Goal: Transaction & Acquisition: Purchase product/service

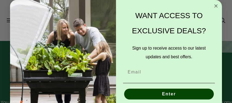
click at [214, 5] on icon "Close dialog" at bounding box center [215, 6] width 3 height 3
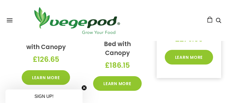
scroll to position [314, 0]
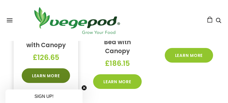
click at [41, 75] on link "Learn More" at bounding box center [46, 75] width 48 height 15
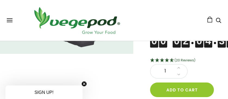
scroll to position [121, 0]
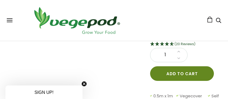
click at [179, 73] on button "Add to cart" at bounding box center [182, 73] width 64 height 15
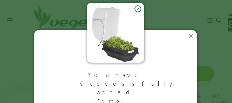
click at [190, 36] on icon at bounding box center [190, 35] width 9 height 9
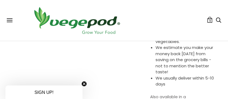
scroll to position [243, 0]
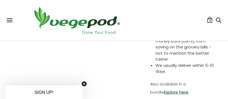
click at [85, 85] on icon "Close teaser" at bounding box center [84, 84] width 2 height 2
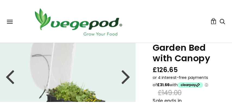
scroll to position [0, 0]
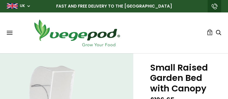
click at [218, 31] on icon "Search" at bounding box center [218, 32] width 5 height 7
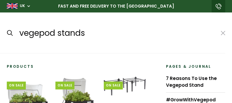
type input "vegepod stands"
click at [222, 34] on button at bounding box center [222, 33] width 4 height 7
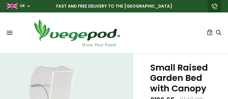
click at [11, 34] on button at bounding box center [10, 33] width 6 height 4
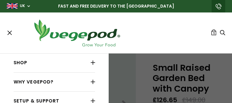
click at [21, 62] on link "Shop" at bounding box center [54, 63] width 81 height 10
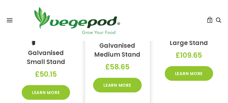
scroll to position [678, 0]
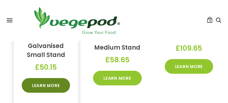
click at [56, 81] on link "Learn More" at bounding box center [46, 85] width 48 height 15
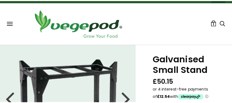
scroll to position [37, 0]
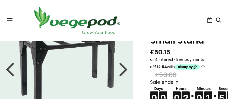
click at [8, 20] on button at bounding box center [10, 20] width 6 height 4
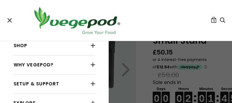
scroll to position [0, 0]
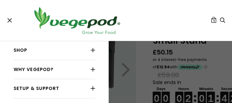
click at [23, 52] on link "Shop" at bounding box center [54, 50] width 81 height 10
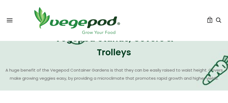
scroll to position [516, 0]
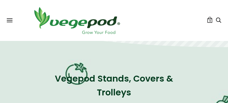
click at [114, 72] on h2 "Vegepod Stands, Covers & Trolleys" at bounding box center [114, 86] width 136 height 28
click at [117, 89] on h2 "Vegepod Stands, Covers & Trolleys" at bounding box center [114, 86] width 136 height 28
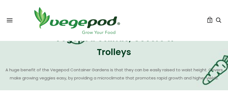
scroll to position [547, 0]
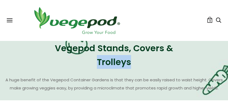
drag, startPoint x: 97, startPoint y: 56, endPoint x: 130, endPoint y: 57, distance: 32.8
click at [130, 57] on h2 "Vegepod Stands, Covers & Trolleys" at bounding box center [114, 55] width 136 height 28
copy h2 "Trolleys"
click at [219, 20] on icon "Search" at bounding box center [218, 20] width 5 height 7
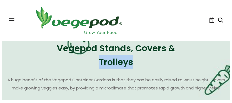
scroll to position [552, 0]
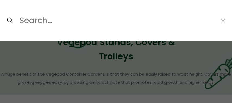
click at [53, 19] on input "Search..." at bounding box center [117, 20] width 196 height 13
paste input "Trolleys"
click at [7, 20] on input "submit" at bounding box center [7, 20] width 0 height 0
type input "Trolleys*"
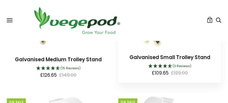
scroll to position [101, 0]
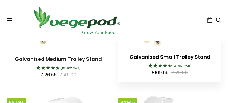
click at [164, 60] on link "Galvanised Small Trolley Stand" at bounding box center [169, 56] width 81 height 7
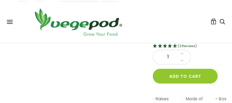
scroll to position [152, 0]
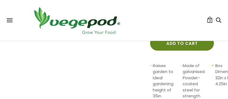
click at [182, 42] on button "Add to cart" at bounding box center [182, 43] width 64 height 15
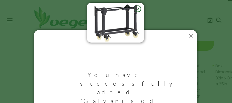
click at [189, 37] on icon at bounding box center [190, 35] width 9 height 9
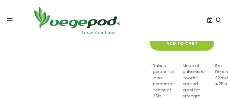
click at [209, 20] on span "2" at bounding box center [209, 20] width 2 height 5
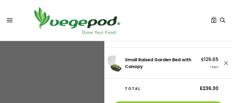
scroll to position [0, 0]
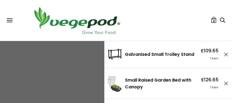
click at [9, 23] on div "Shop Vegepod Bundles Vegepods Stands & Trolleys Kitchen Garden Accessories & Ot…" at bounding box center [116, 20] width 218 height 30
click at [10, 21] on button at bounding box center [10, 20] width 6 height 4
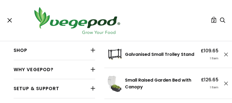
click at [21, 49] on link "Shop" at bounding box center [54, 50] width 81 height 10
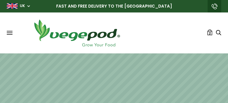
click at [218, 32] on icon "Search" at bounding box center [218, 32] width 5 height 7
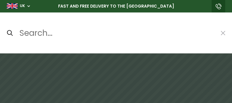
click at [53, 33] on input "Search..." at bounding box center [117, 33] width 196 height 13
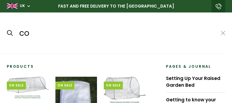
type input "c"
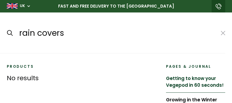
type input "rain covers"
click at [189, 79] on link "Getting to know your Vegepod in 60 seconds!" at bounding box center [195, 81] width 59 height 21
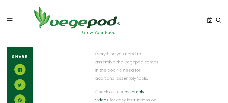
scroll to position [921, 0]
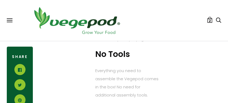
click at [210, 21] on span "2" at bounding box center [209, 20] width 2 height 5
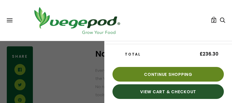
scroll to position [59, 0]
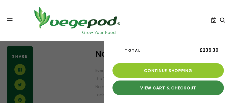
click at [162, 89] on link "View Cart & Checkout" at bounding box center [167, 88] width 111 height 15
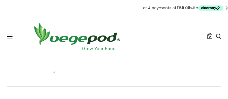
scroll to position [162, 0]
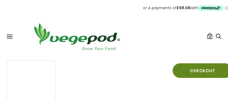
click at [208, 70] on button "Checkout" at bounding box center [202, 70] width 60 height 15
